Goal: Navigation & Orientation: Find specific page/section

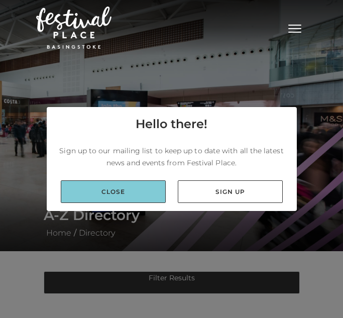
click at [111, 191] on link "Close" at bounding box center [113, 191] width 105 height 23
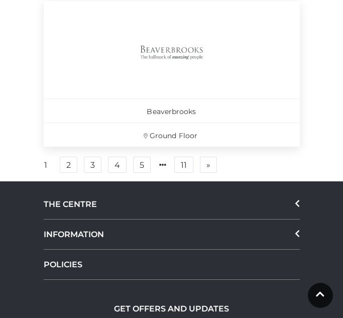
scroll to position [2445, 0]
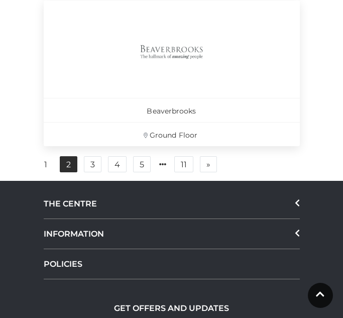
click at [66, 166] on link "2" at bounding box center [69, 164] width 18 height 16
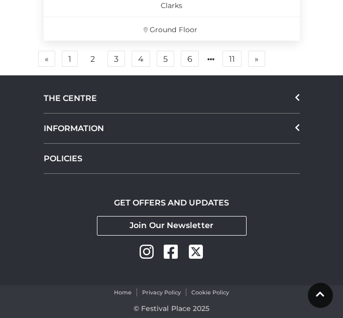
scroll to position [2618, 0]
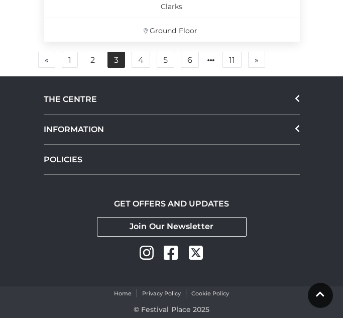
click at [116, 59] on link "3" at bounding box center [116, 60] width 18 height 16
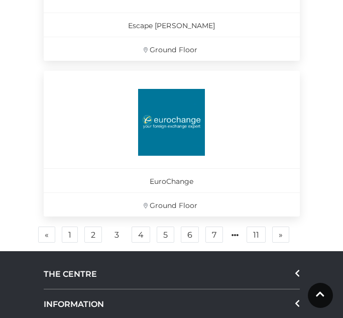
scroll to position [2431, 0]
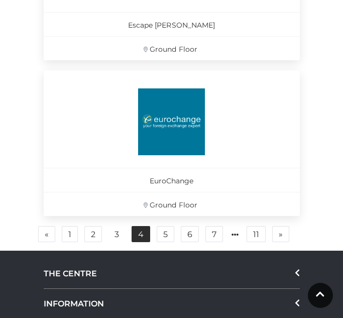
click at [137, 240] on link "4" at bounding box center [141, 234] width 19 height 16
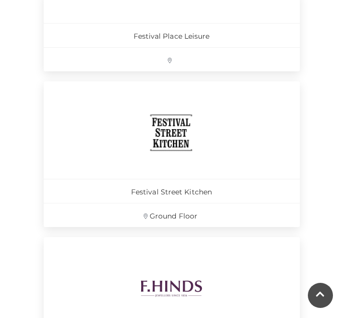
scroll to position [497, 0]
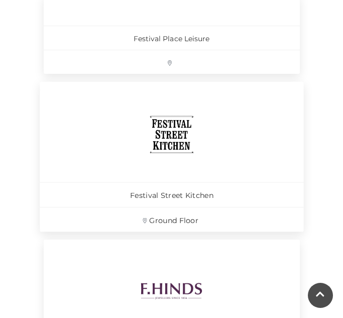
click at [136, 220] on p "Ground Floor" at bounding box center [172, 219] width 264 height 25
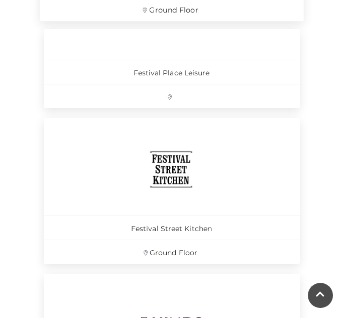
scroll to position [2550, 0]
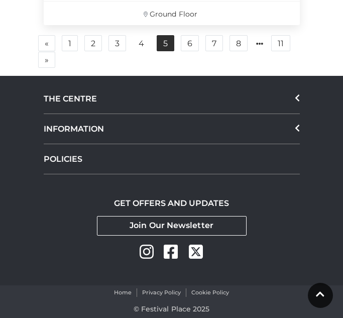
click at [157, 45] on link "5" at bounding box center [166, 43] width 18 height 16
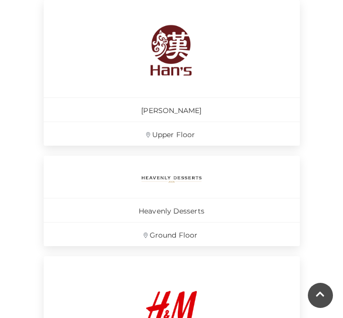
scroll to position [489, 0]
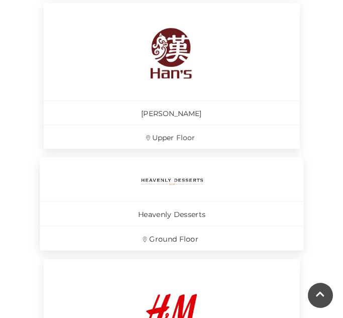
click at [193, 188] on link "Heavenly Desserts Ground Floor" at bounding box center [172, 203] width 264 height 93
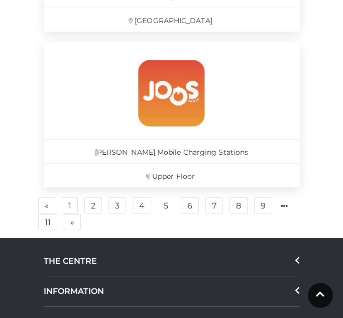
scroll to position [2581, 0]
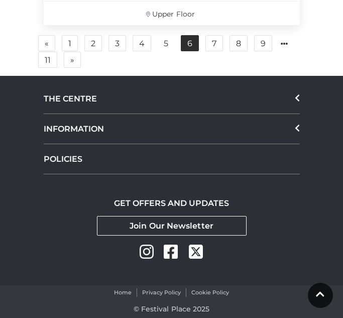
click at [187, 44] on link "6" at bounding box center [190, 43] width 18 height 16
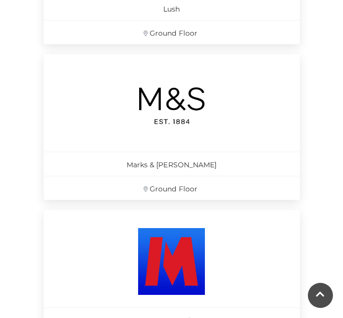
scroll to position [2584, 0]
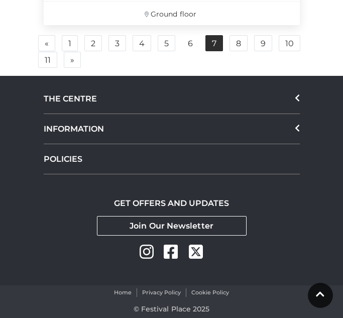
click at [216, 40] on link "7" at bounding box center [214, 43] width 18 height 16
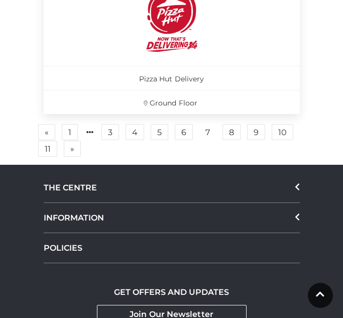
scroll to position [2544, 0]
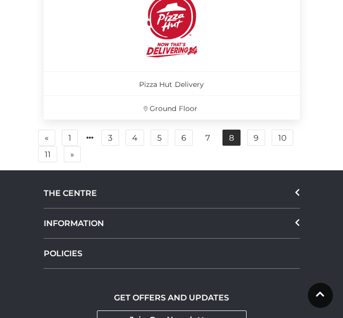
click at [229, 143] on link "8" at bounding box center [231, 138] width 18 height 16
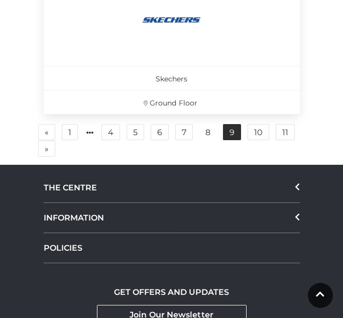
scroll to position [2532, 0]
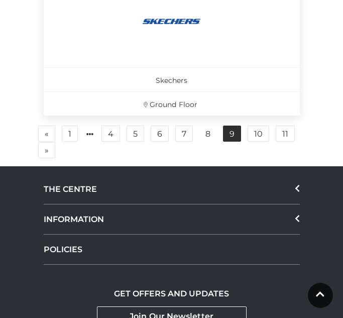
click at [231, 134] on link "9" at bounding box center [232, 134] width 18 height 16
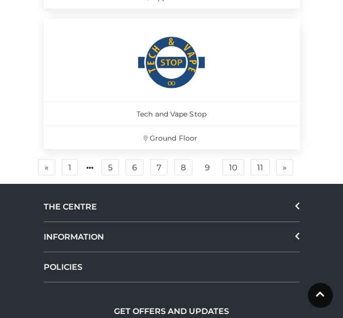
scroll to position [2497, 0]
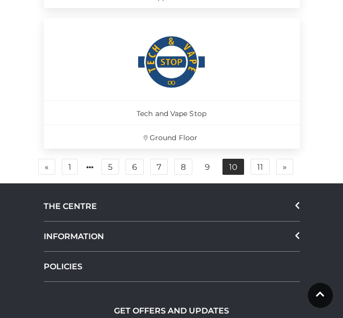
click at [231, 164] on link "10" at bounding box center [233, 167] width 22 height 16
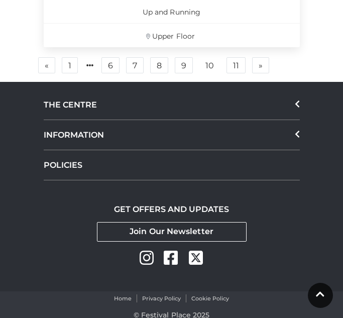
scroll to position [2494, 0]
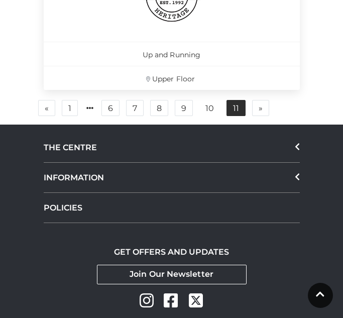
click at [242, 105] on link "11" at bounding box center [235, 108] width 19 height 16
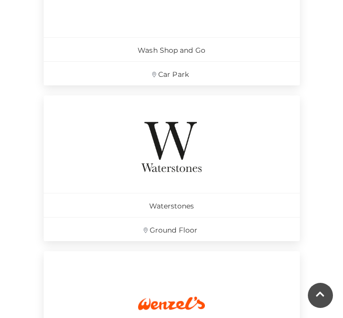
scroll to position [1031, 0]
